Goal: Information Seeking & Learning: Learn about a topic

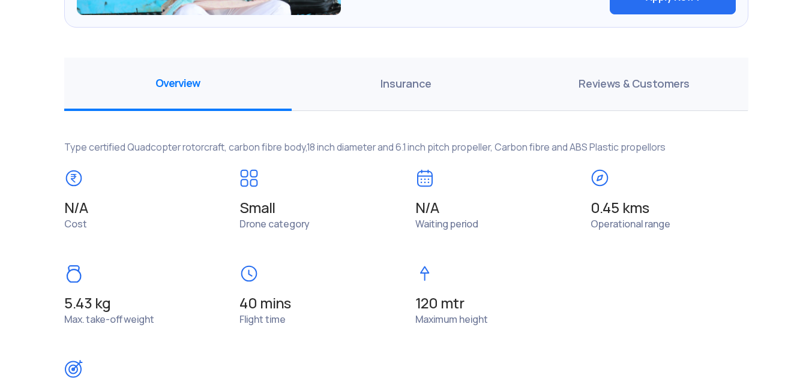
scroll to position [900, 0]
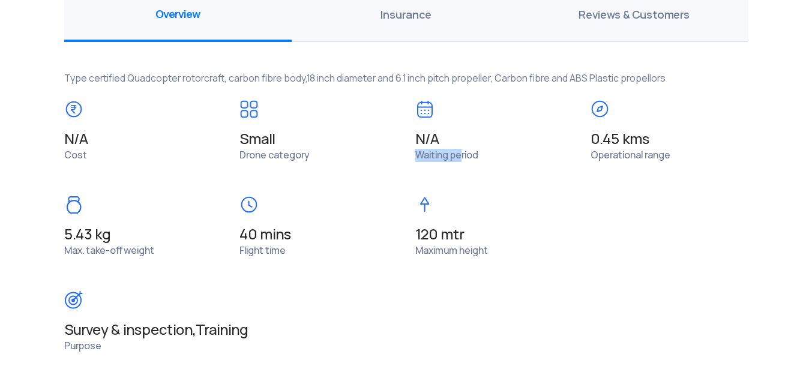
drag, startPoint x: 407, startPoint y: 152, endPoint x: 461, endPoint y: 149, distance: 53.5
click at [461, 149] on div "N/A Waiting period" at bounding box center [494, 131] width 176 height 62
drag, startPoint x: 461, startPoint y: 148, endPoint x: 566, endPoint y: 147, distance: 105.0
click at [566, 147] on span "N/A" at bounding box center [494, 139] width 158 height 17
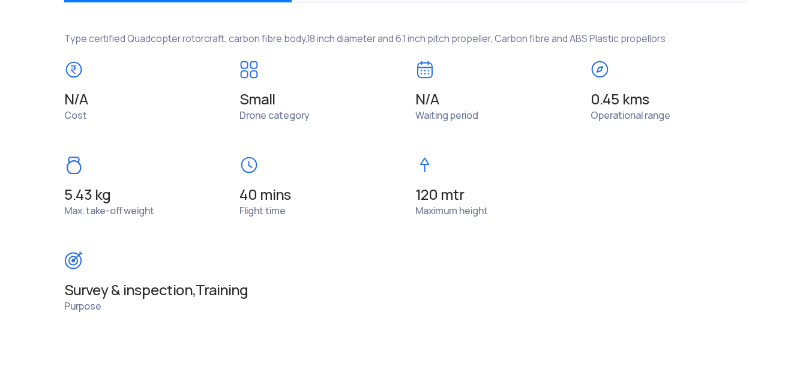
scroll to position [960, 0]
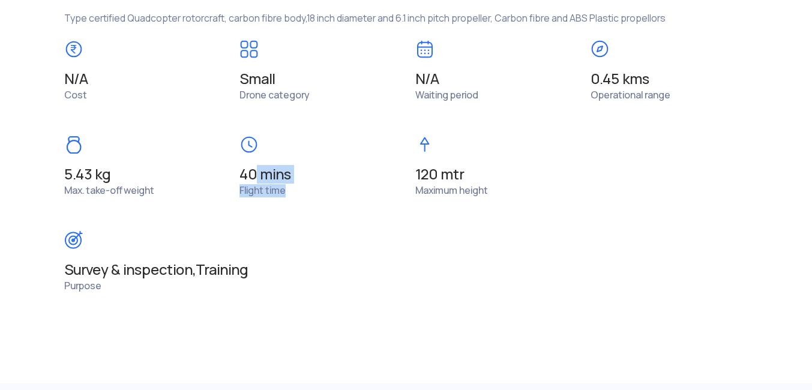
drag, startPoint x: 270, startPoint y: 179, endPoint x: 334, endPoint y: 191, distance: 64.7
click at [334, 191] on div "40 mins Flight time" at bounding box center [318, 166] width 176 height 62
drag, startPoint x: 334, startPoint y: 191, endPoint x: 438, endPoint y: 195, distance: 104.5
click at [438, 195] on span "Maximum height" at bounding box center [451, 190] width 73 height 13
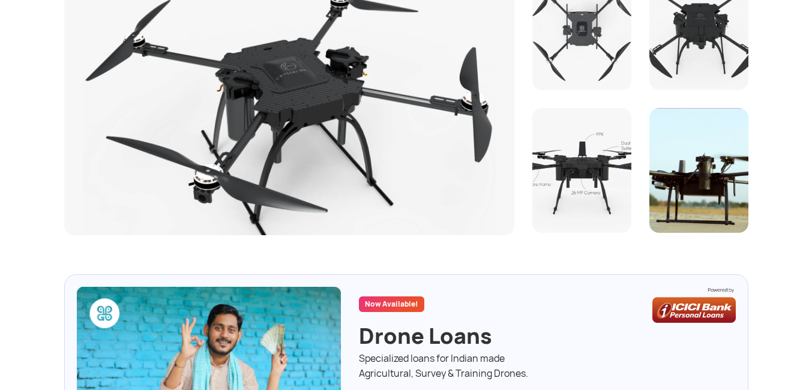
scroll to position [291, 0]
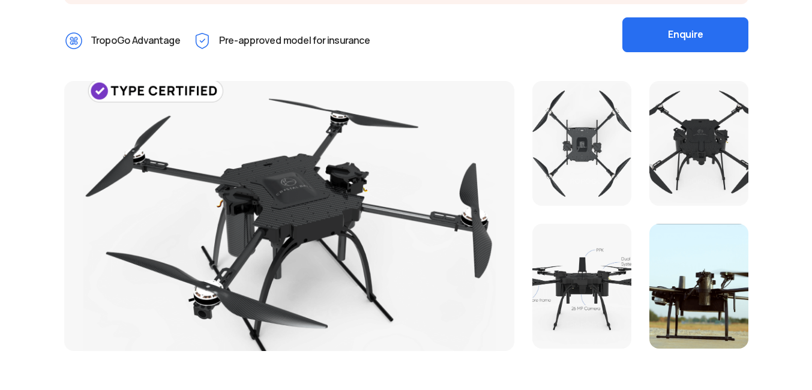
click at [544, 142] on div at bounding box center [581, 143] width 99 height 125
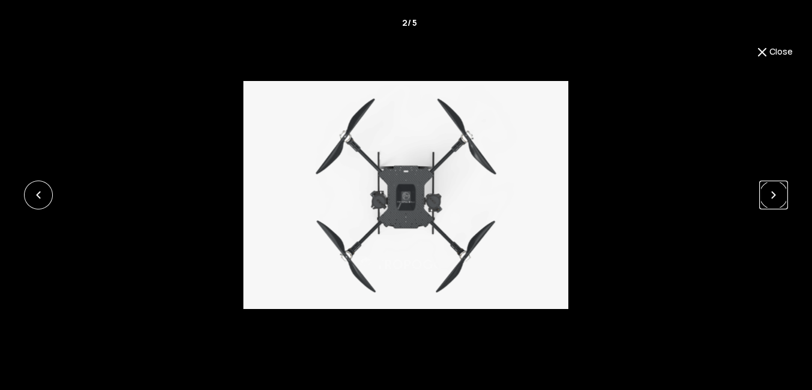
click at [772, 193] on link at bounding box center [773, 195] width 29 height 29
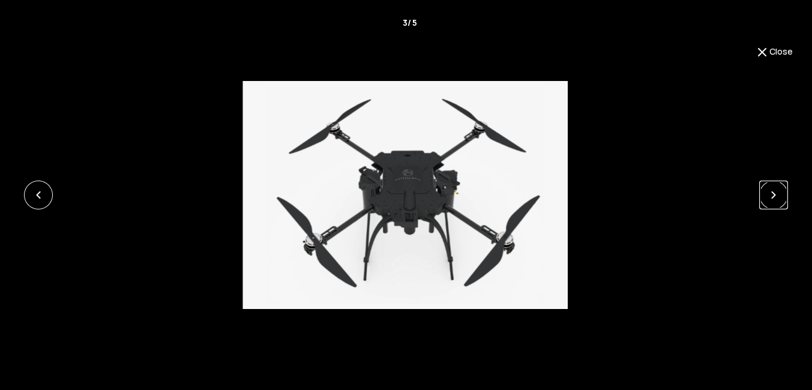
click at [772, 193] on link at bounding box center [773, 195] width 29 height 29
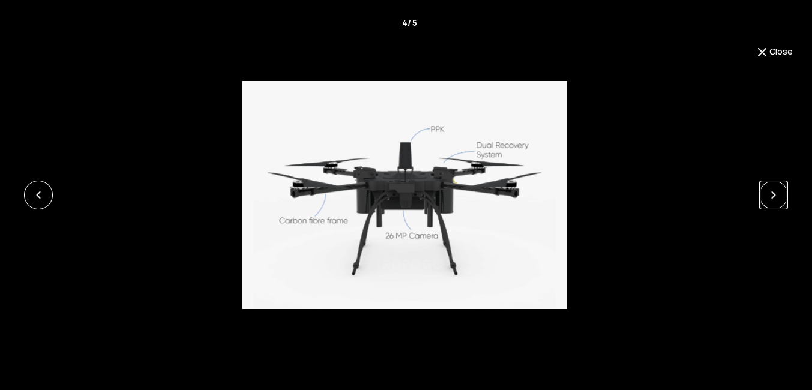
click at [779, 193] on link at bounding box center [773, 195] width 29 height 29
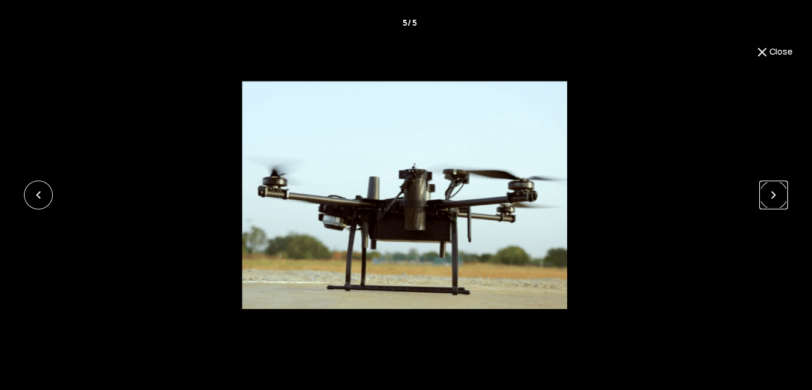
click at [779, 193] on link at bounding box center [773, 195] width 29 height 29
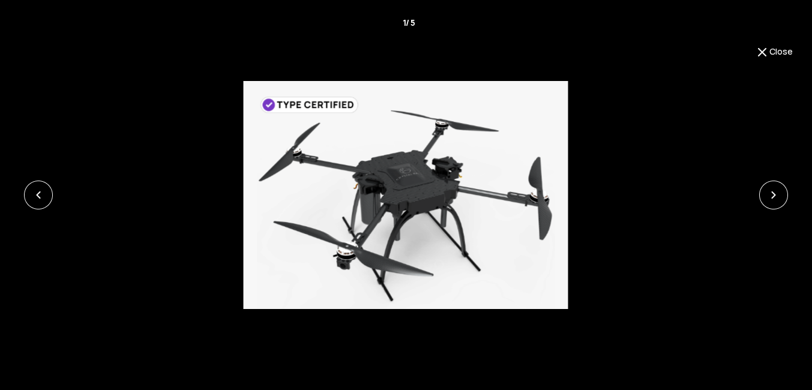
click at [763, 50] on img at bounding box center [762, 52] width 14 height 14
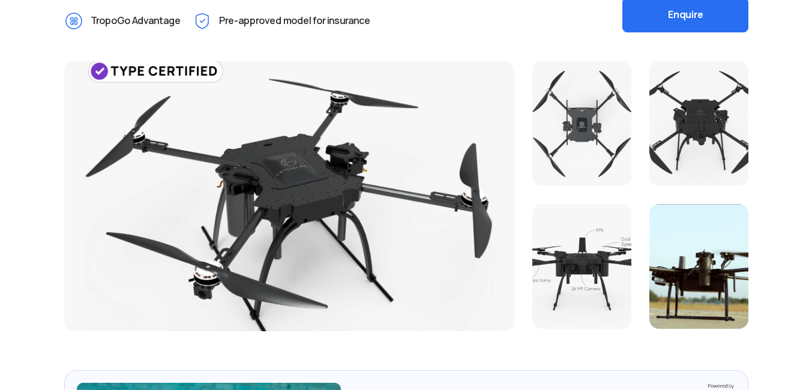
scroll to position [360, 0]
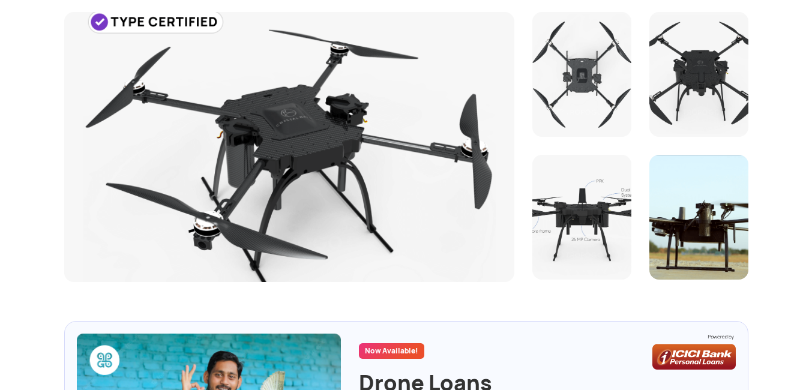
click at [562, 85] on div at bounding box center [581, 74] width 99 height 125
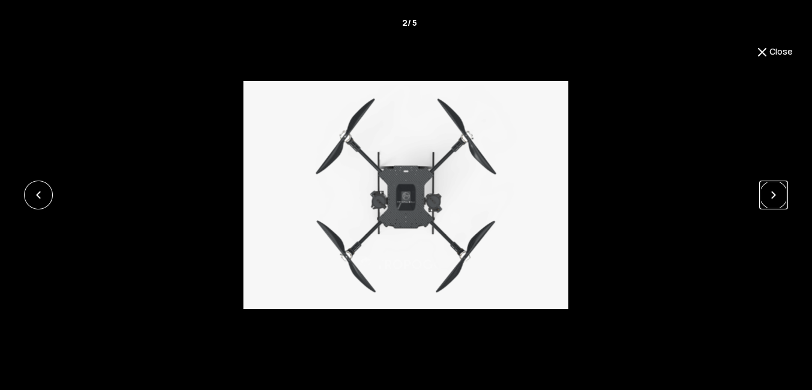
click at [770, 201] on link at bounding box center [773, 195] width 29 height 29
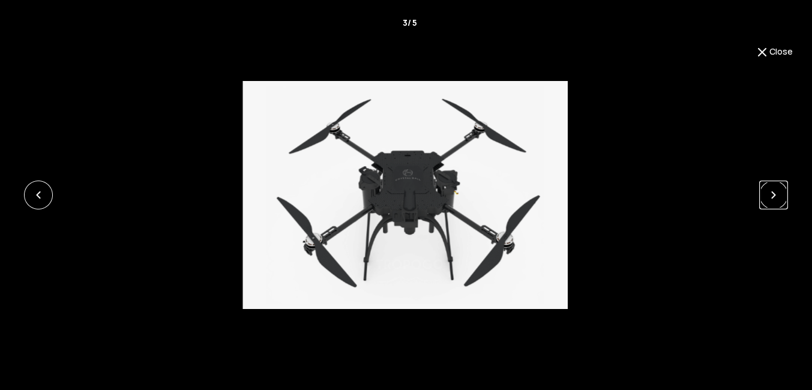
click at [770, 201] on link at bounding box center [773, 195] width 29 height 29
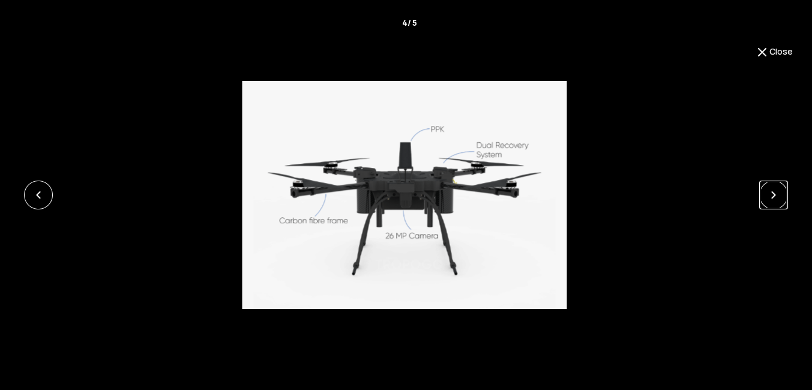
click at [770, 201] on link at bounding box center [773, 195] width 29 height 29
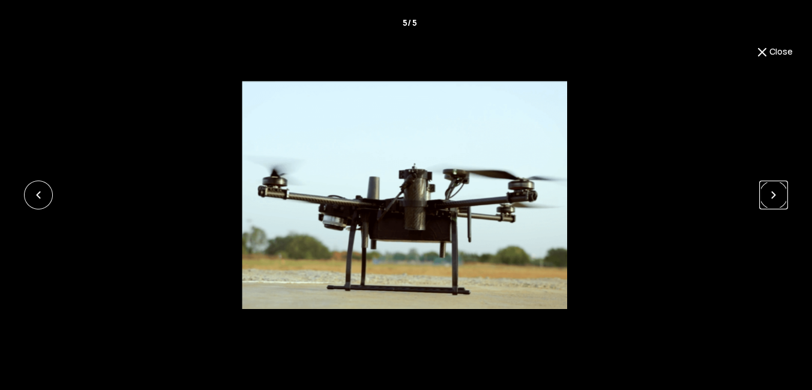
click at [770, 201] on link at bounding box center [773, 195] width 29 height 29
